Goal: Ask a question

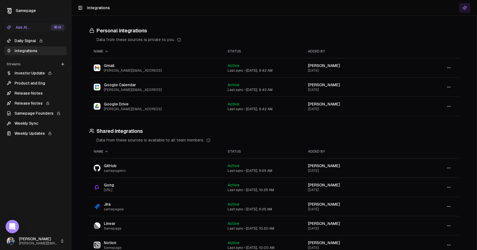
scroll to position [992, 0]
click at [31, 40] on link "Daily Signal" at bounding box center [35, 40] width 62 height 9
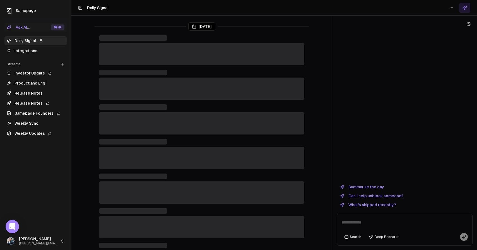
click at [365, 224] on textarea at bounding box center [404, 224] width 133 height 18
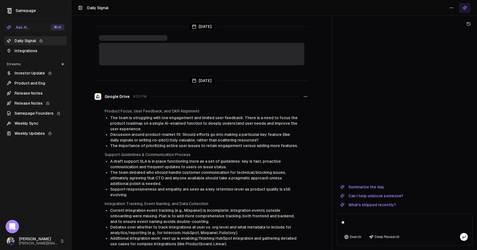
type textarea "*"
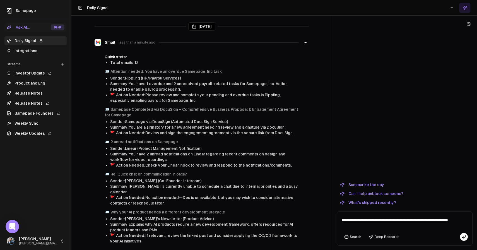
type textarea "**********"
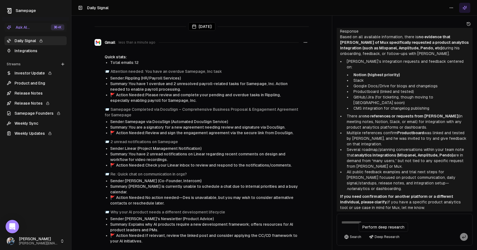
click at [384, 235] on button "Deep Research" at bounding box center [384, 237] width 36 height 8
click at [372, 220] on textarea at bounding box center [404, 224] width 133 height 18
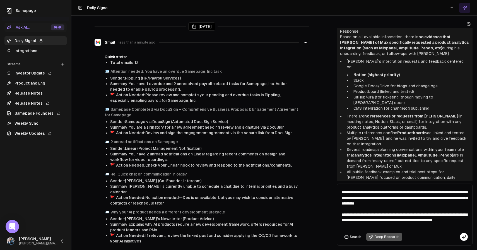
type textarea "**********"
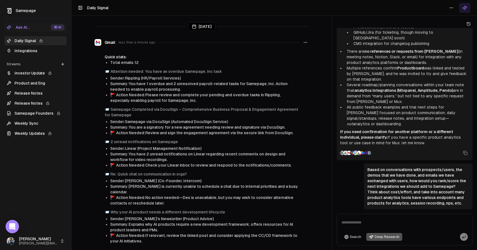
scroll to position [109, 0]
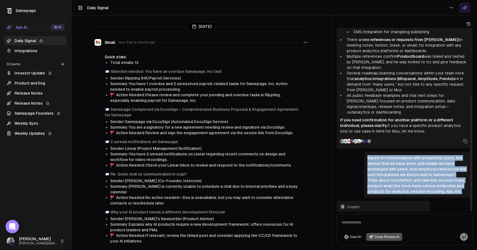
drag, startPoint x: 460, startPoint y: 175, endPoint x: 366, endPoint y: 143, distance: 99.6
click at [366, 152] on div "Based on conversations with prospects/users, the demos that we have done, and e…" at bounding box center [418, 175] width 109 height 46
copy div "Based on conversations with prospects/users, the demos that we have done, and e…"
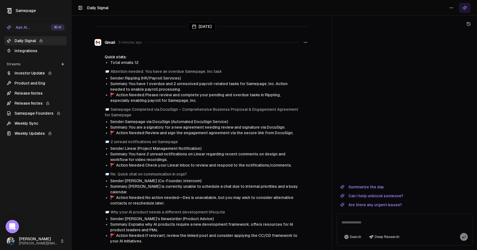
click at [359, 222] on textarea at bounding box center [404, 224] width 133 height 18
type textarea "**********"
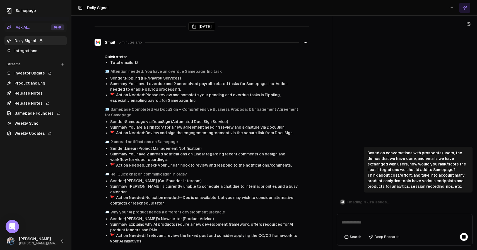
click at [369, 126] on div "Based on conversations with prospects/users, the demos that we have done, and e…" at bounding box center [405, 120] width 136 height 184
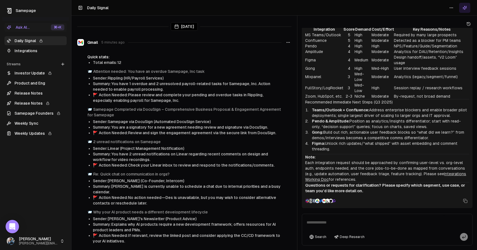
scroll to position [783, 0]
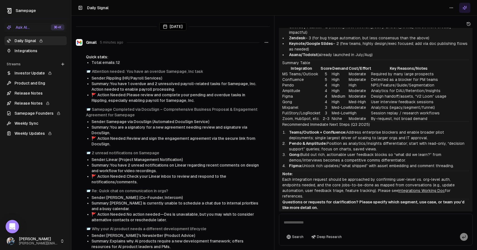
click at [238, 162] on div "Today Gmail 5 minutes ago Quick stats: Total emails: 12 📨 Attention needed: You…" at bounding box center [274, 125] width 406 height 250
click at [217, 125] on div "Today Gmail 5 minutes ago Quick stats: Total emails: 12 📨 Attention needed: You…" at bounding box center [274, 125] width 406 height 250
click at [466, 215] on icon at bounding box center [465, 217] width 4 height 4
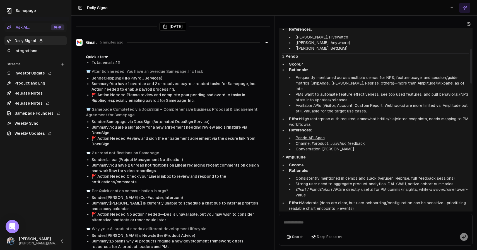
scroll to position [0, 0]
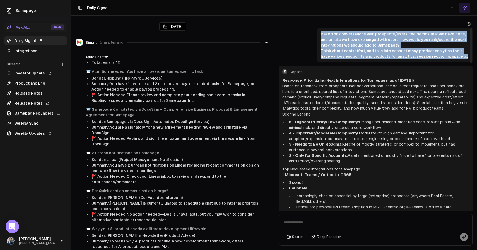
drag, startPoint x: 465, startPoint y: 56, endPoint x: 321, endPoint y: 36, distance: 145.6
click at [321, 36] on div "Based on conversations with prospects/users, the demos that we have done, and e…" at bounding box center [395, 45] width 148 height 28
copy div "Based on conversations with prospects/users, the demos that we have done, and e…"
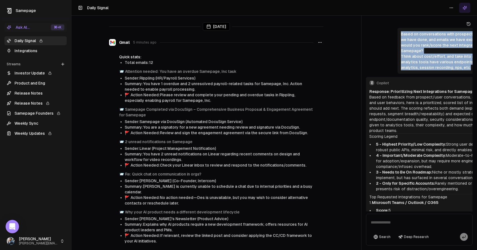
click at [361, 154] on div at bounding box center [361, 125] width 0 height 250
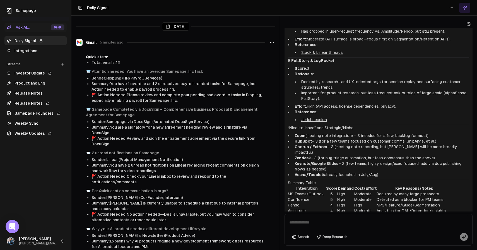
scroll to position [674, 0]
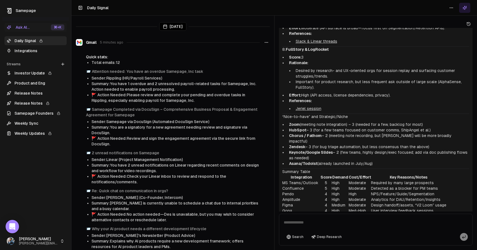
click at [267, 127] on div "Today Gmail 5 minutes ago Quick stats: Total emails: 12 📨 Attention needed: You…" at bounding box center [274, 125] width 406 height 250
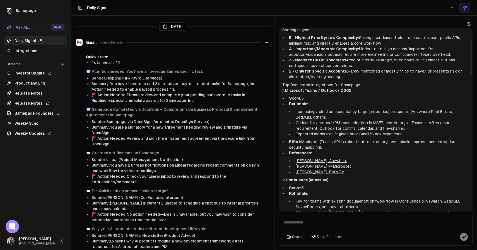
scroll to position [0, 0]
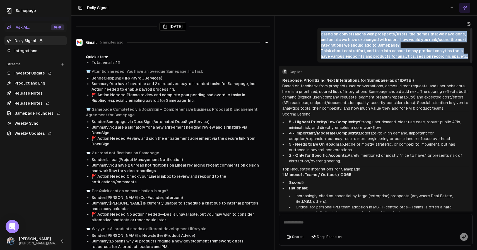
copy div "Based on conversations with prospects/users, the demos that we have done, and e…"
click at [321, 237] on button "Deep Research" at bounding box center [327, 237] width 36 height 8
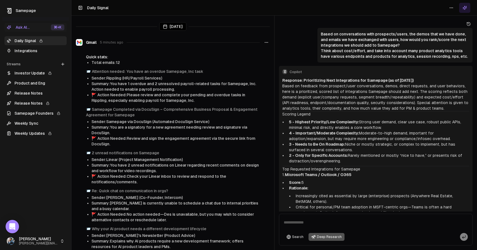
click at [316, 220] on textarea at bounding box center [375, 224] width 191 height 18
paste textarea "**********"
type textarea "**********"
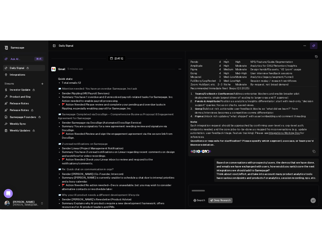
scroll to position [848, 0]
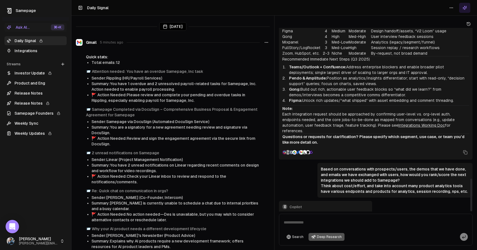
click at [302, 219] on textarea at bounding box center [375, 224] width 191 height 18
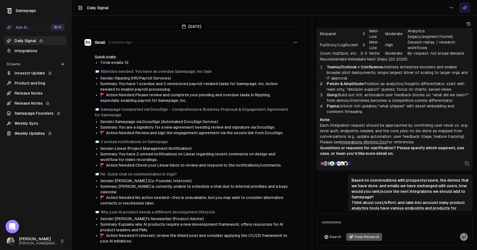
scroll to position [932, 0]
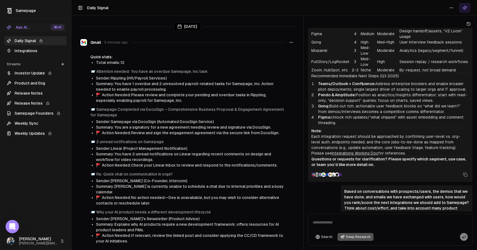
click at [302, 118] on div "Today Gmail 5 minutes ago Quick stats: Total emails: 12 📨 Attention needed: You…" at bounding box center [274, 125] width 406 height 250
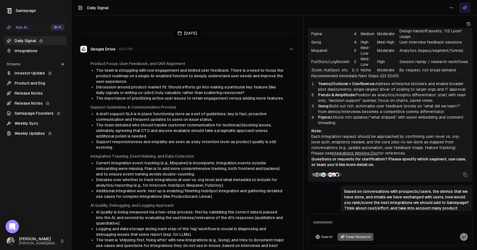
scroll to position [0, 0]
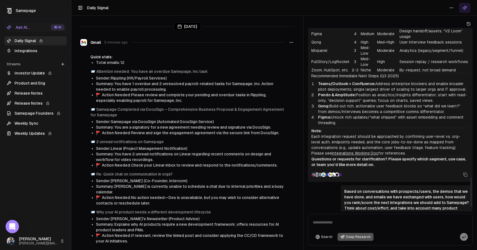
click at [449, 8] on html "Samepage Ask AI... ⌘ +K Daily Signal Integrations Streams Create Stream Investo…" at bounding box center [238, 125] width 477 height 250
click at [447, 19] on div "Refresh" at bounding box center [451, 19] width 37 height 9
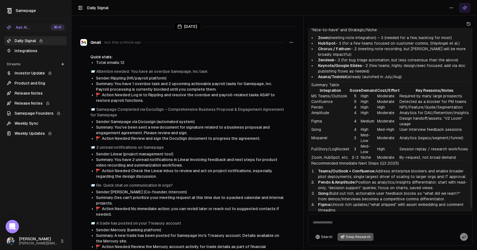
scroll to position [960, 0]
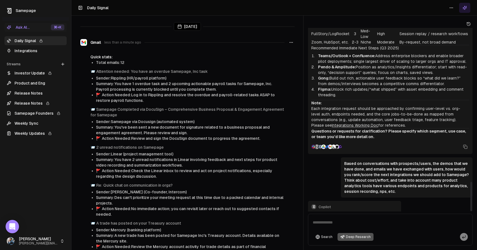
click at [344, 224] on textarea at bounding box center [390, 224] width 162 height 18
paste textarea "**********"
type textarea "**********"
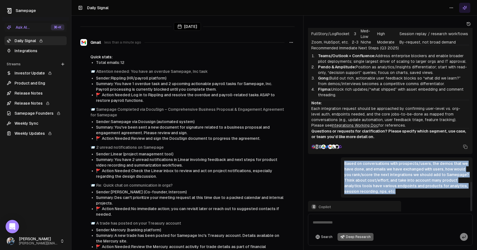
drag, startPoint x: 399, startPoint y: 174, endPoint x: 340, endPoint y: 147, distance: 64.9
copy div "Based on conversations with prospects/users, the demos that we have done, and e…"
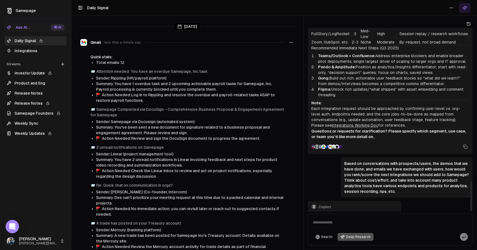
click at [337, 223] on textarea at bounding box center [390, 224] width 162 height 18
paste textarea "**********"
type textarea "**********"
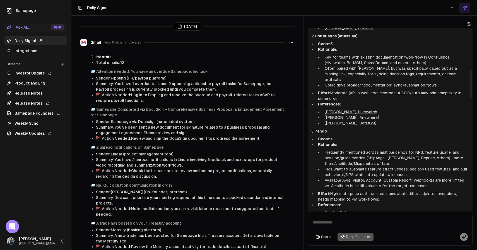
scroll to position [0, 0]
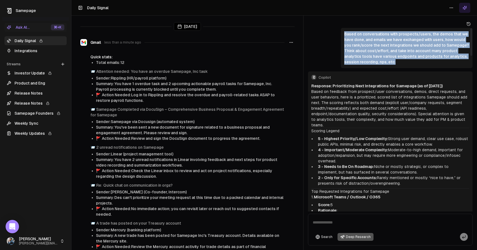
drag, startPoint x: 396, startPoint y: 62, endPoint x: 344, endPoint y: 36, distance: 58.4
click at [344, 36] on div "Based on conversations with prospects/users, the demos that we have done, and e…" at bounding box center [407, 48] width 132 height 40
copy div "Based on conversations with prospects/users, the demos that we have done, and e…"
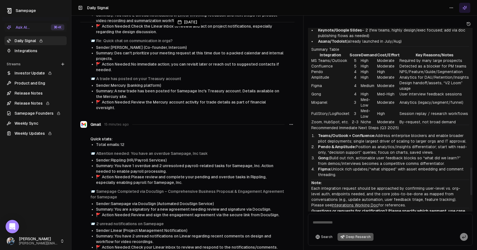
scroll to position [1031, 0]
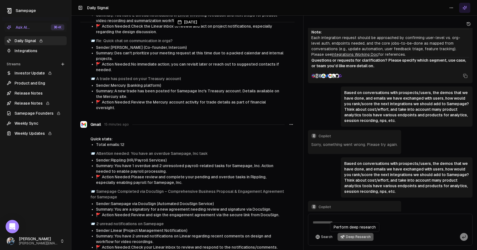
click at [348, 239] on button "Deep Research" at bounding box center [356, 237] width 36 height 8
